Goal: Check status: Check status

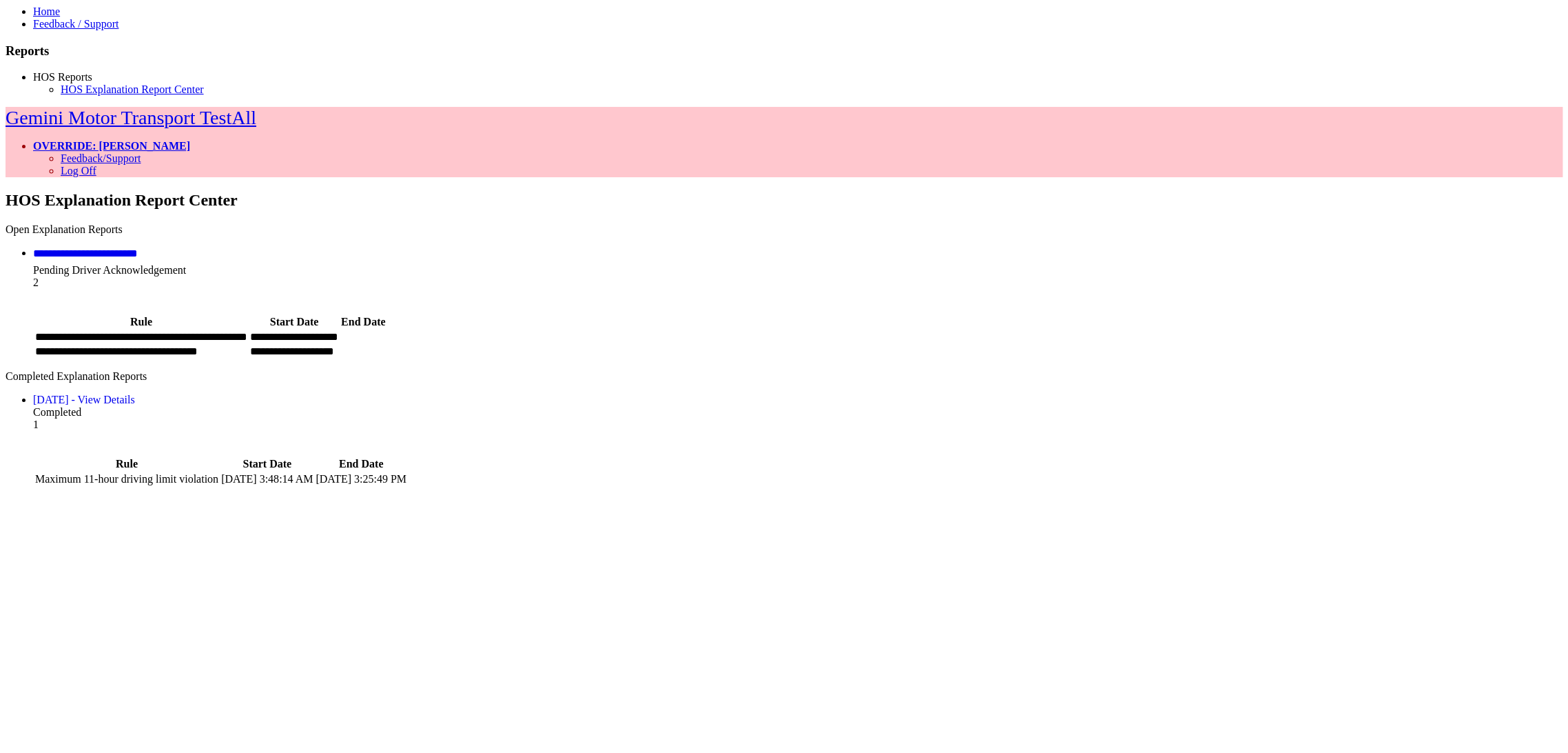
click at [138, 248] on link "**********" at bounding box center [86, 253] width 105 height 10
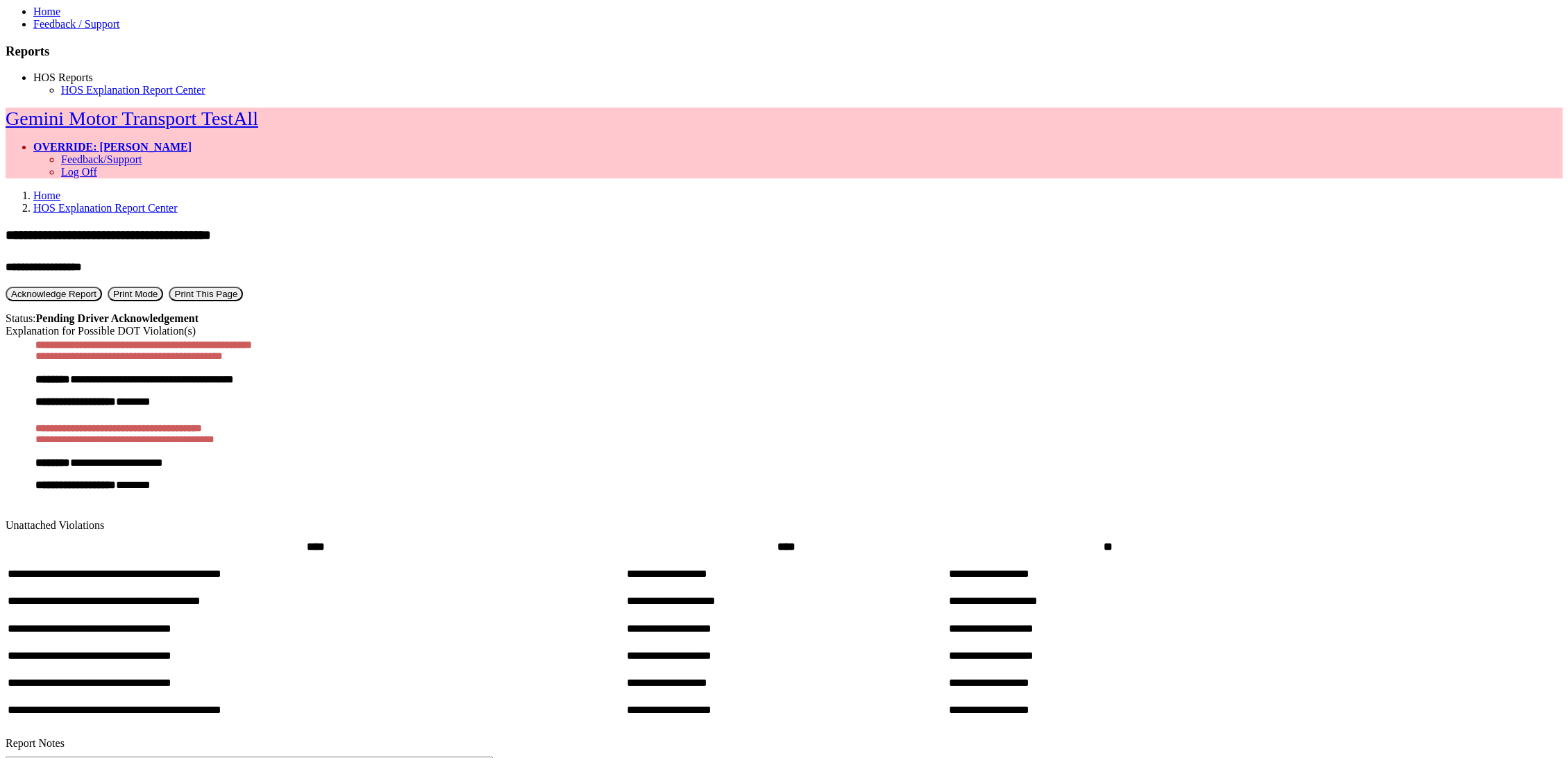
click at [178, 202] on link "HOS Explanation Report Center" at bounding box center [106, 207] width 144 height 12
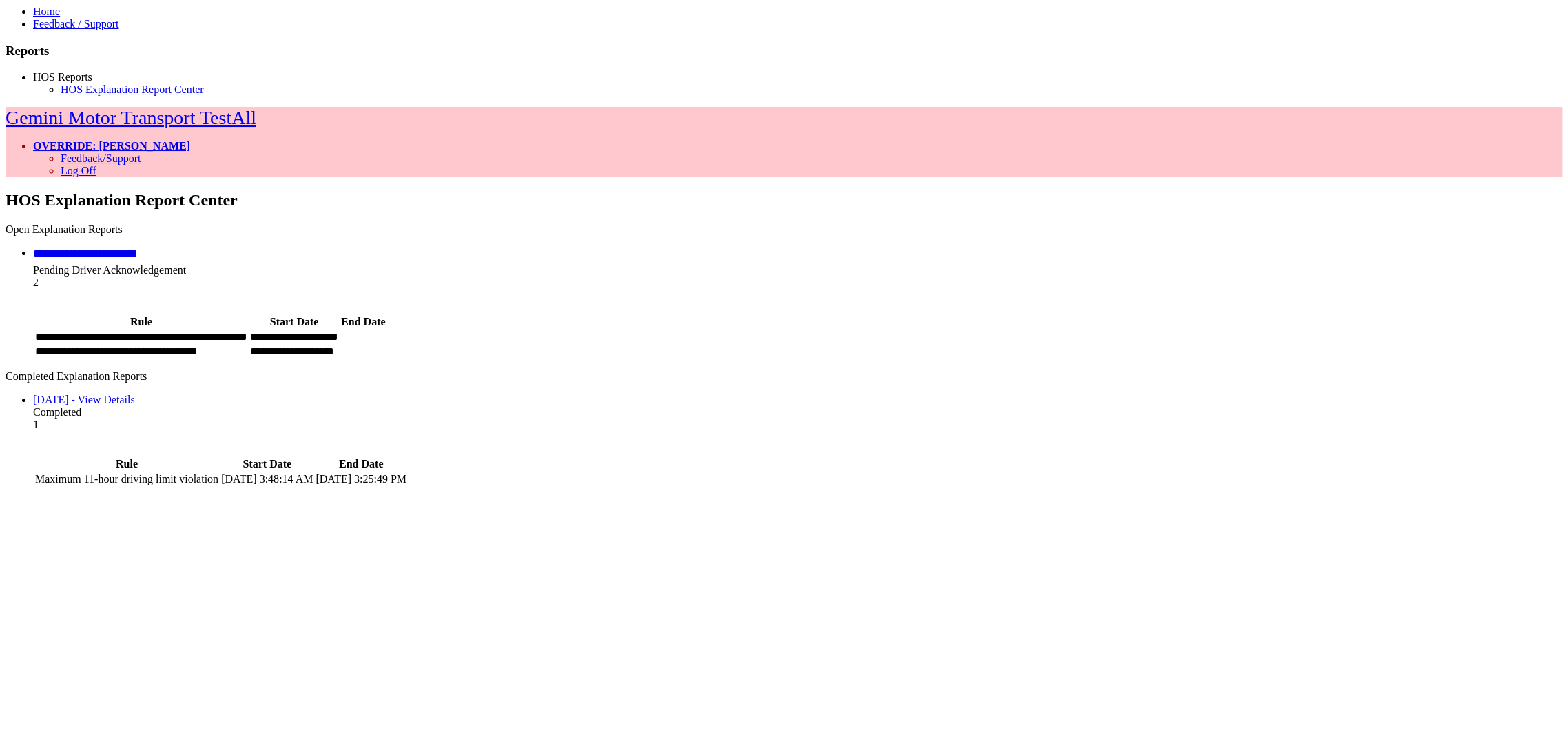
click at [472, 394] on div "[DATE] - View Details" at bounding box center [797, 400] width 1529 height 12
click at [135, 394] on link "[DATE] - View Details" at bounding box center [84, 399] width 102 height 12
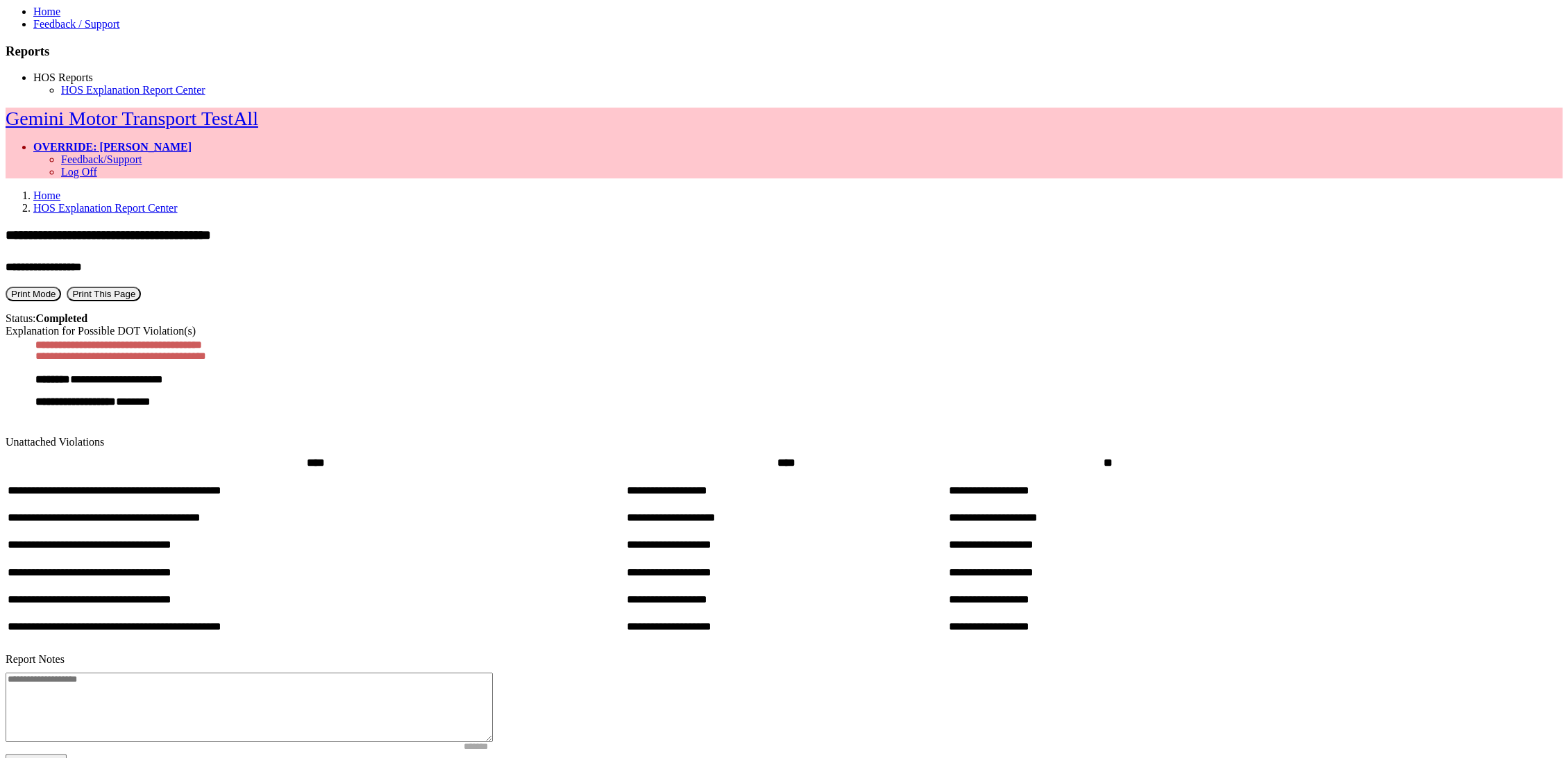
click at [293, 202] on li "HOS Explanation Report Center" at bounding box center [798, 208] width 1529 height 12
click at [178, 202] on link "HOS Explanation Report Center" at bounding box center [106, 207] width 144 height 12
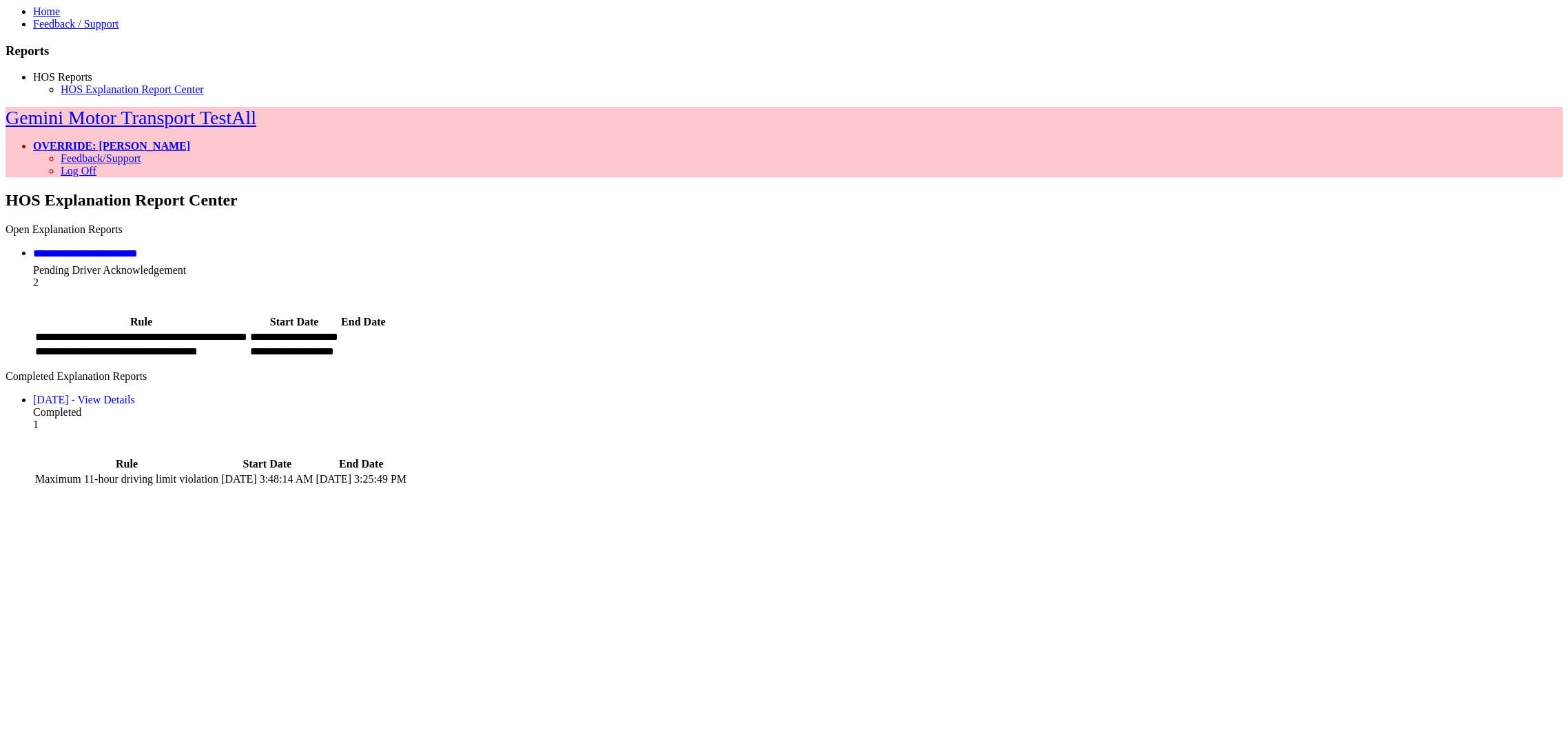
click at [190, 140] on link "OVERRIDE: [PERSON_NAME]" at bounding box center [112, 146] width 157 height 12
click at [96, 165] on link "Log Off" at bounding box center [79, 170] width 36 height 12
